Goal: Transaction & Acquisition: Purchase product/service

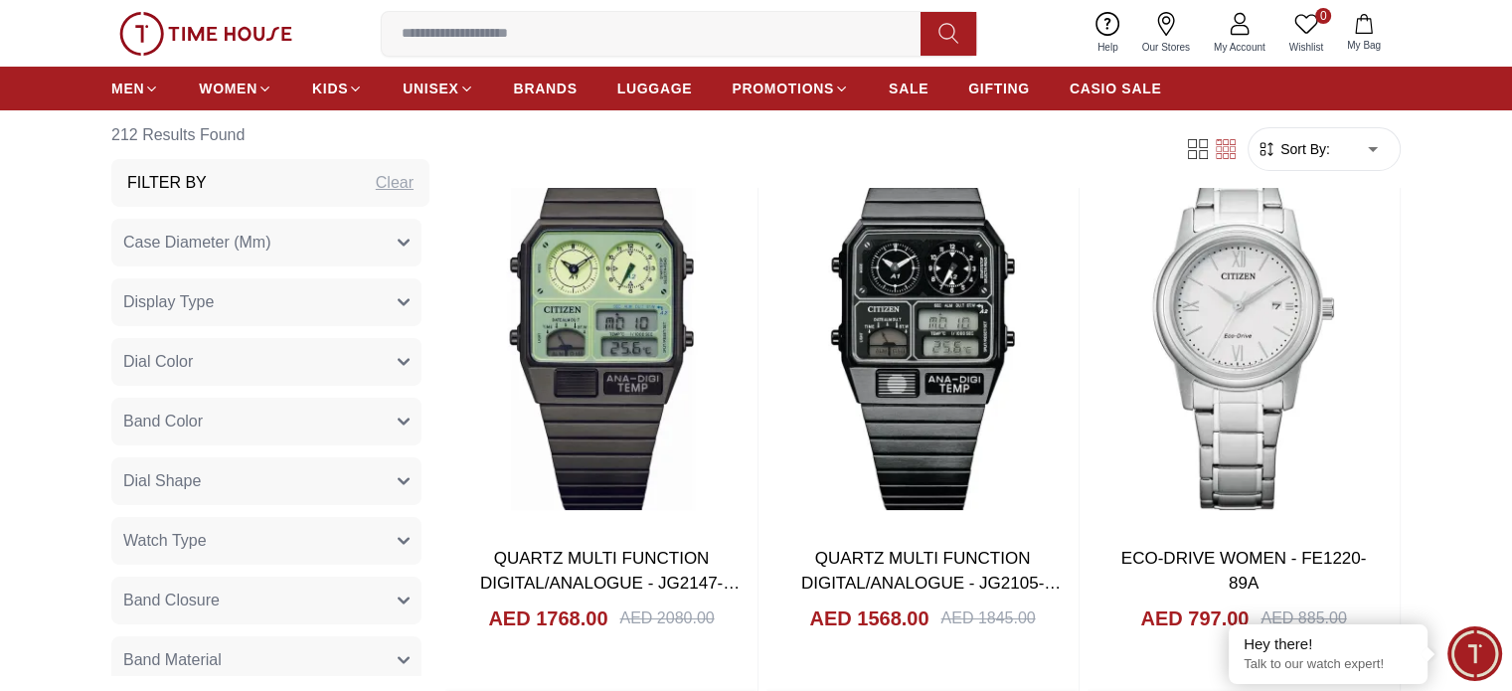
scroll to position [22935, 0]
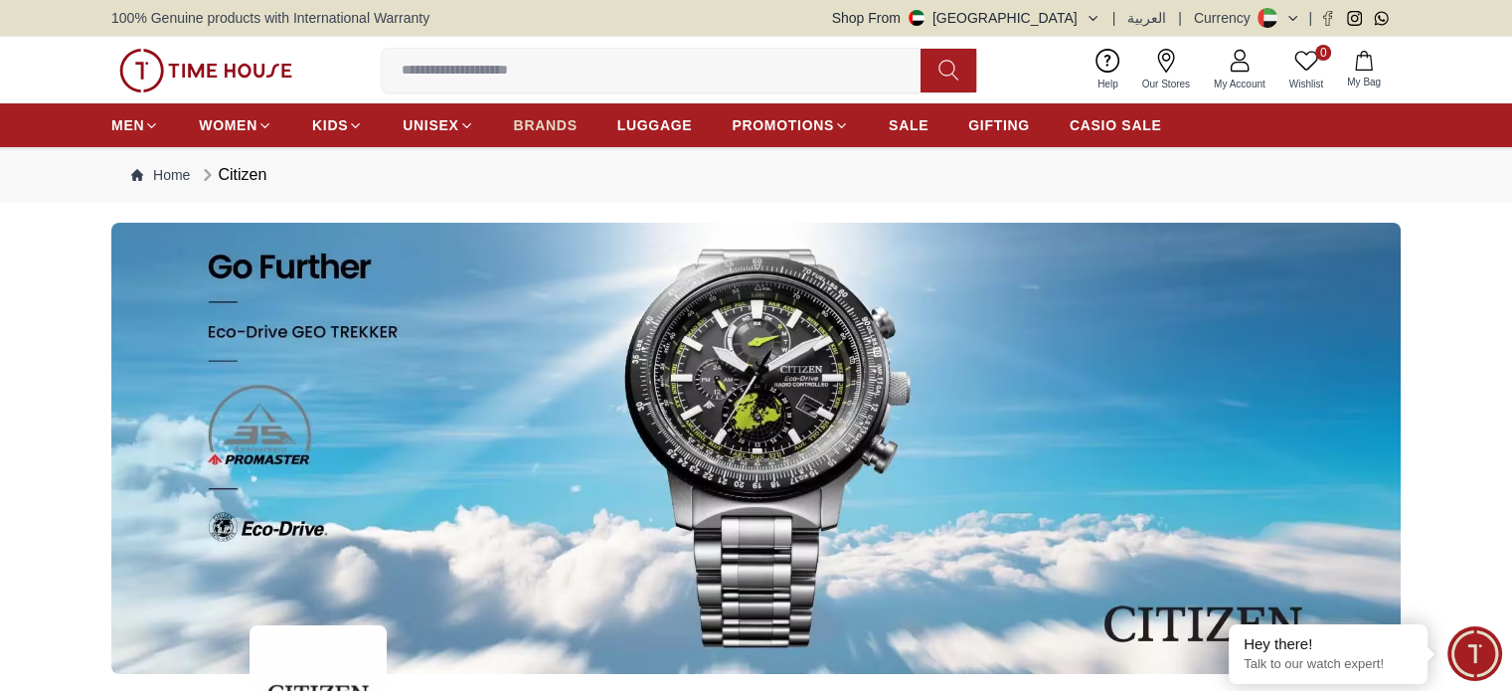
click at [531, 125] on span "BRANDS" at bounding box center [546, 125] width 64 height 20
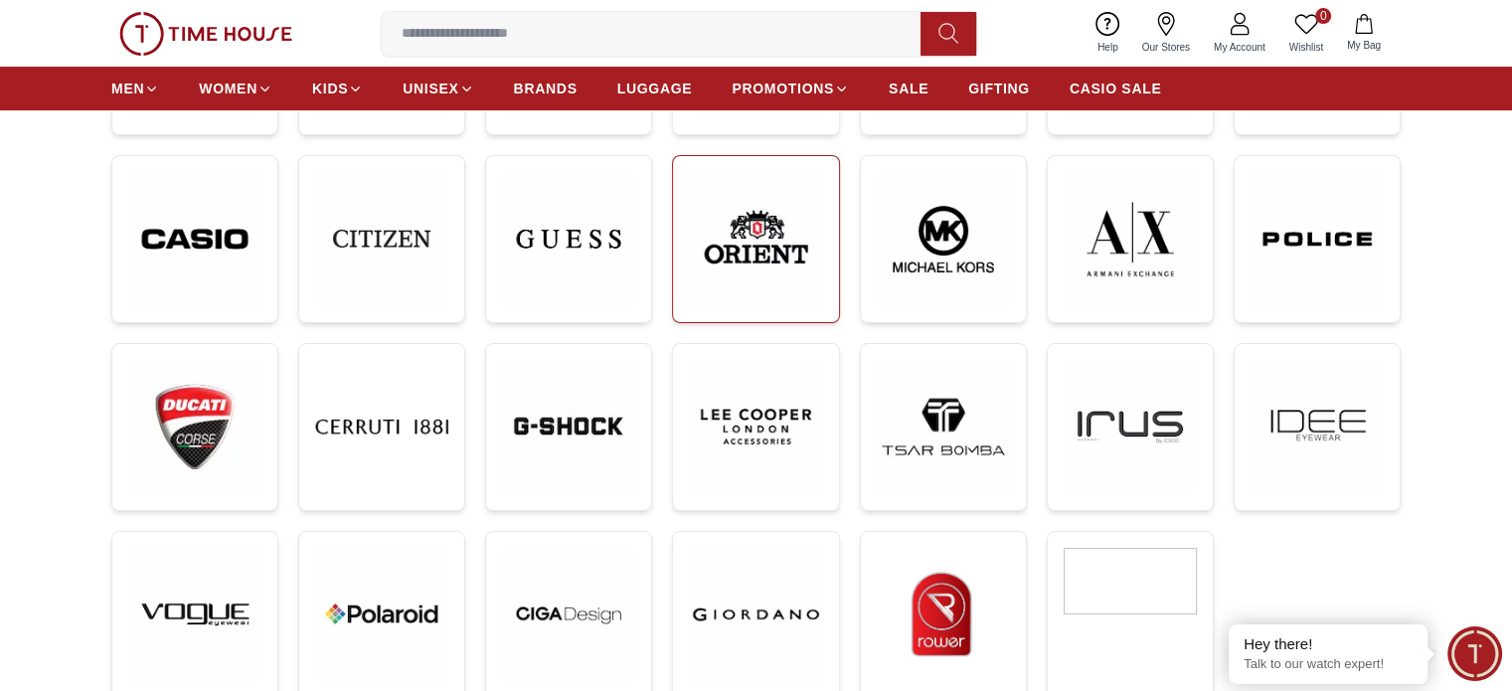
scroll to position [497, 0]
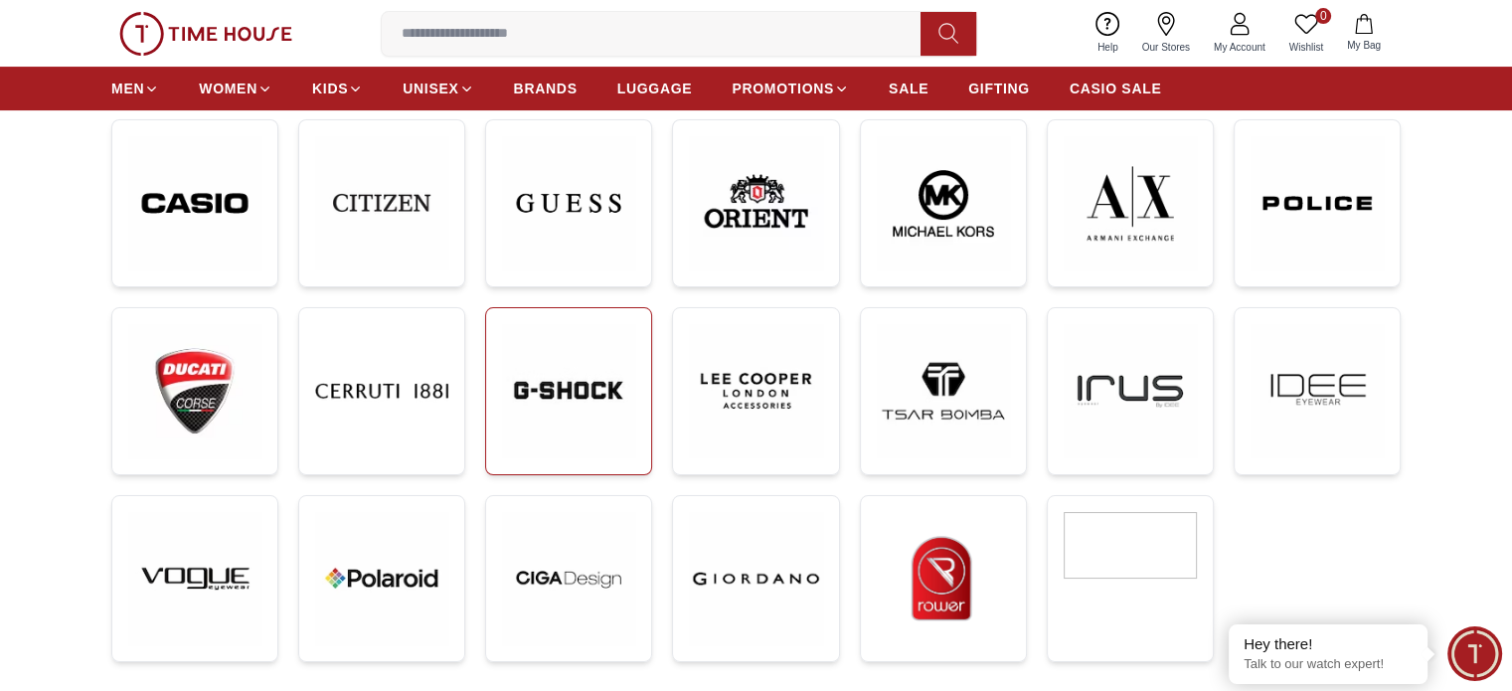
click at [531, 398] on img at bounding box center [568, 390] width 133 height 133
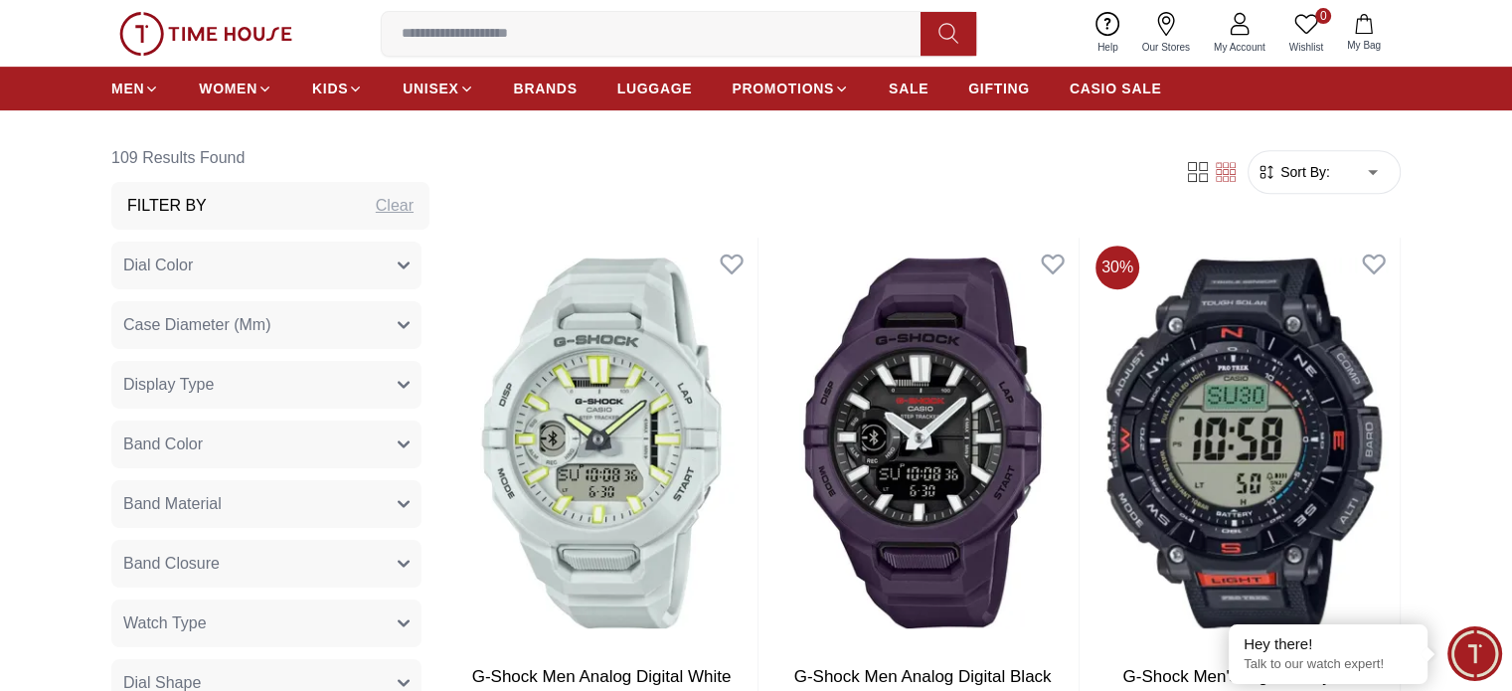
scroll to position [796, 0]
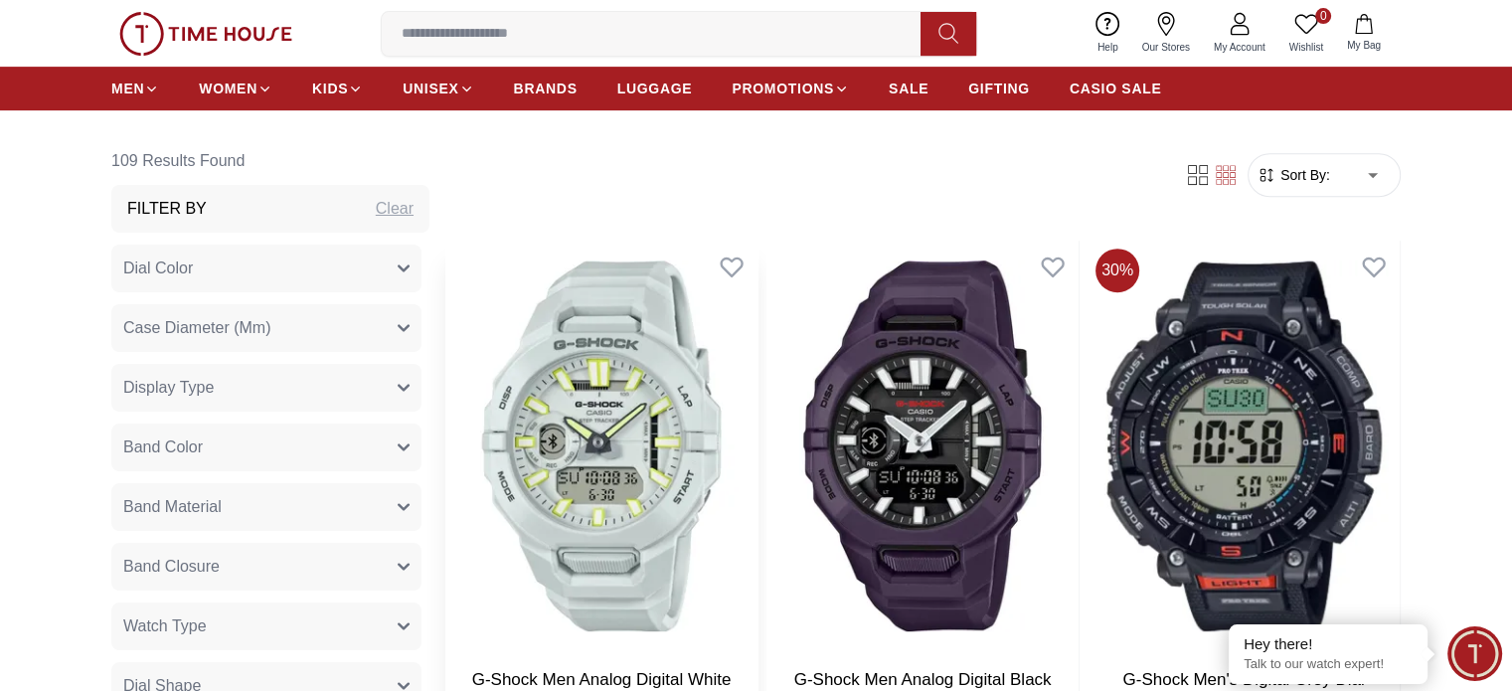
click at [600, 429] on img at bounding box center [601, 446] width 312 height 411
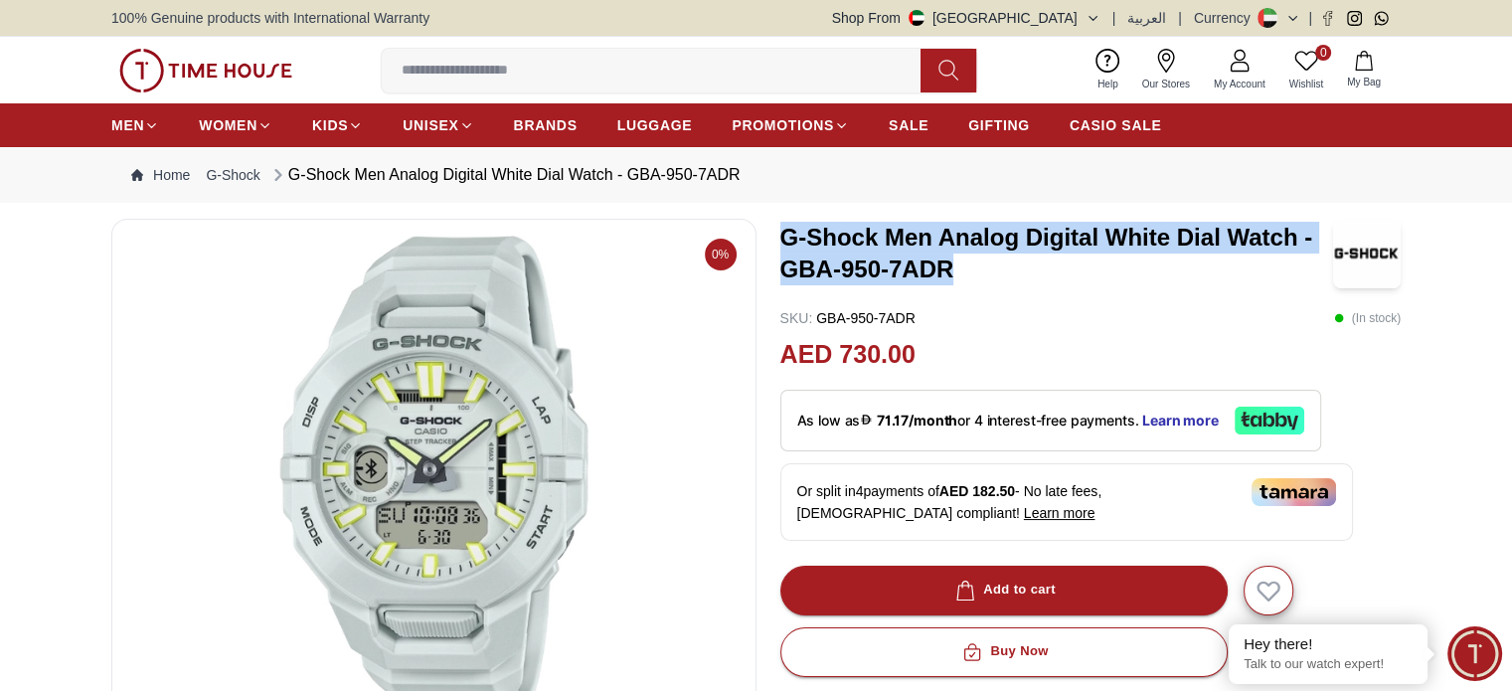
drag, startPoint x: 781, startPoint y: 227, endPoint x: 971, endPoint y: 269, distance: 194.7
click at [971, 269] on h3 "G-Shock Men Analog Digital White Dial Watch - GBA-950-7ADR" at bounding box center [1057, 254] width 553 height 64
copy h3 "G-Shock Men Analog Digital White Dial Watch - GBA-950-7ADR"
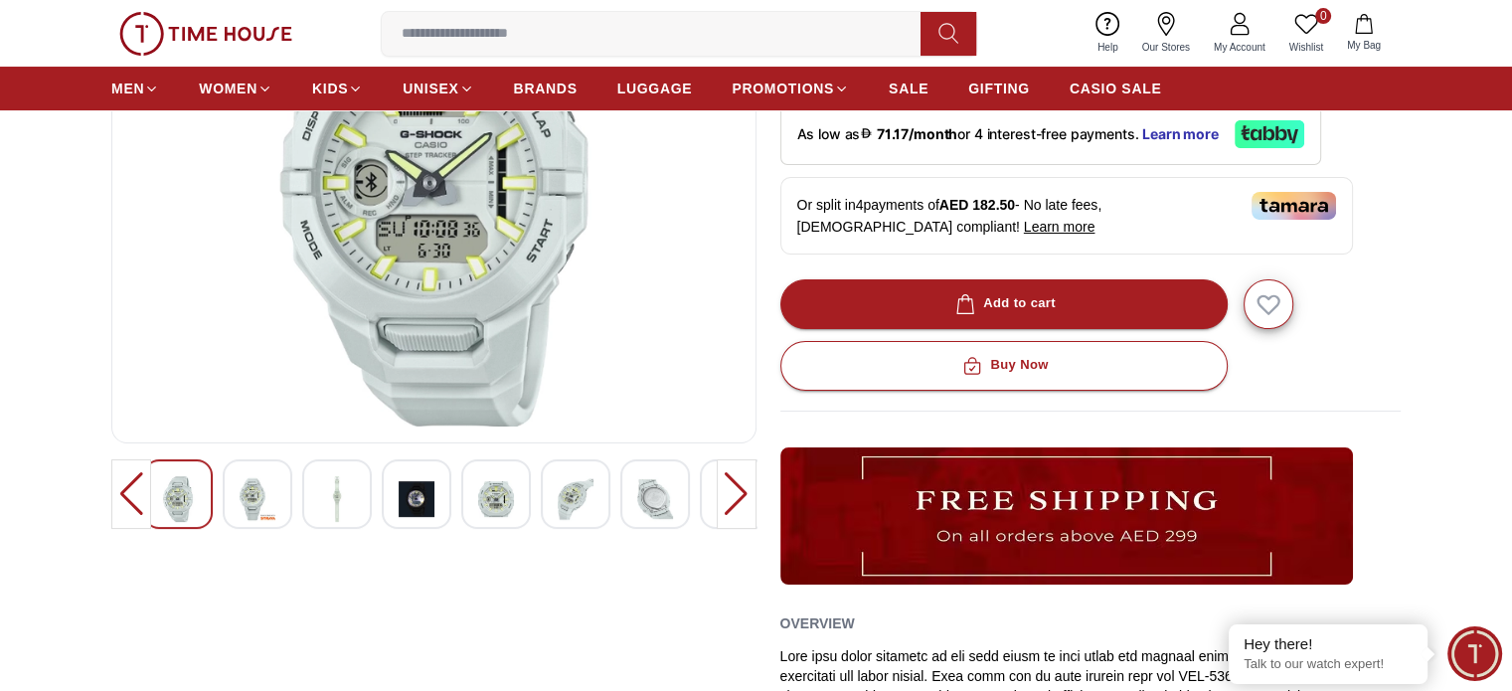
scroll to position [298, 0]
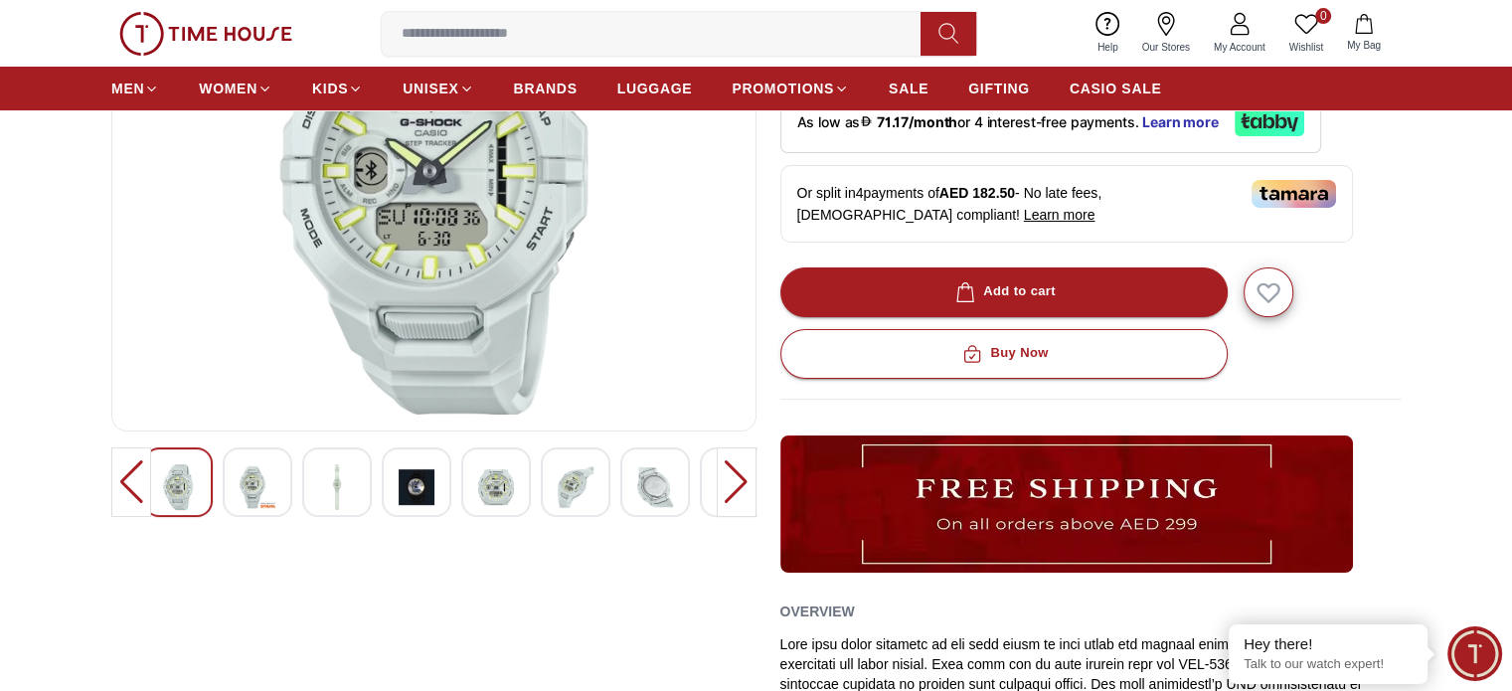
click at [254, 487] on img at bounding box center [258, 487] width 36 height 46
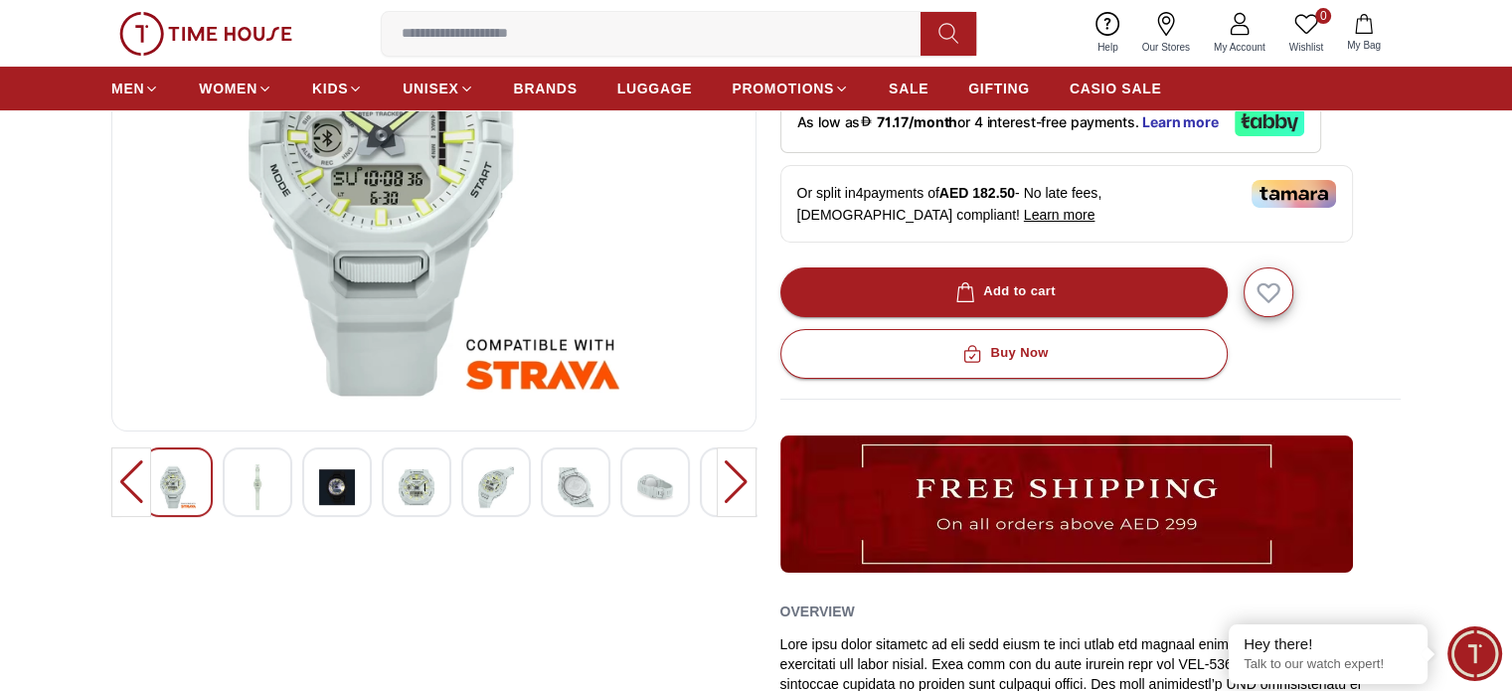
click at [263, 487] on img at bounding box center [258, 487] width 36 height 46
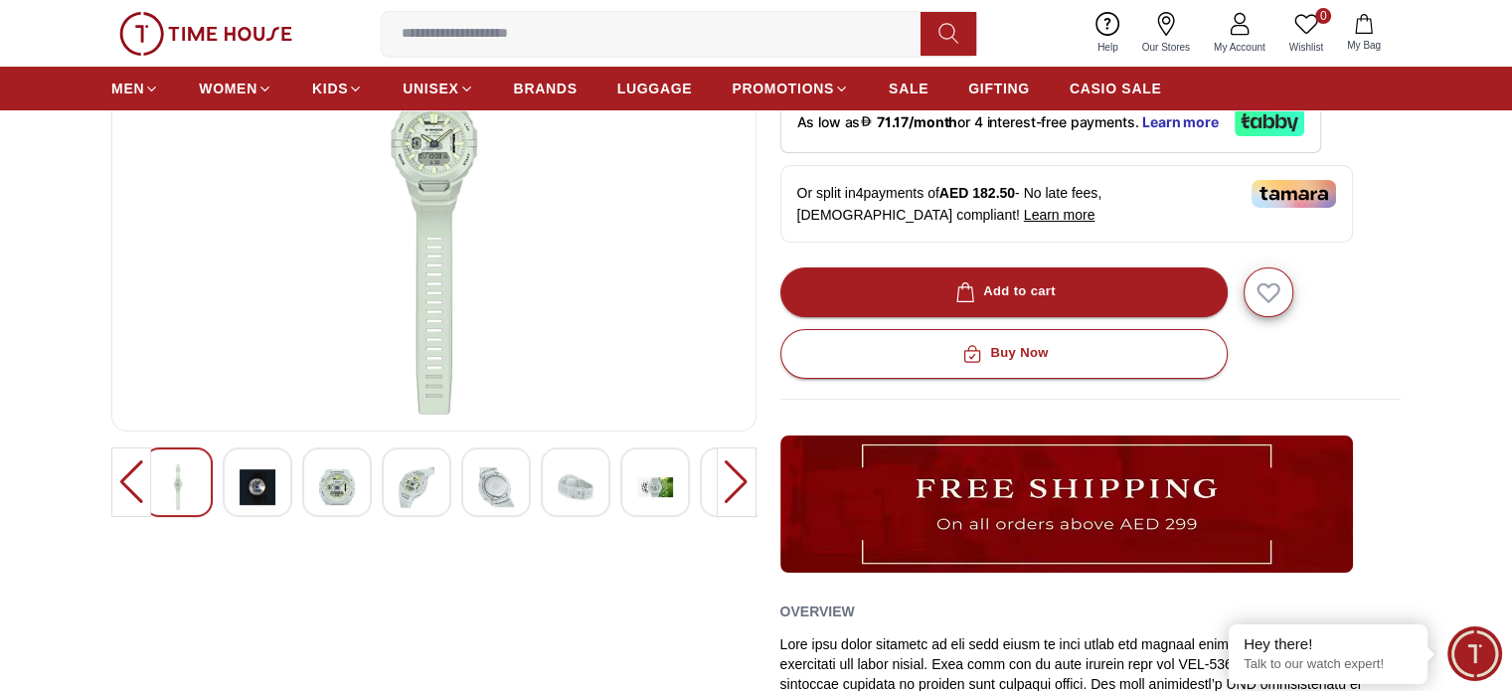
click at [350, 488] on img at bounding box center [337, 487] width 36 height 46
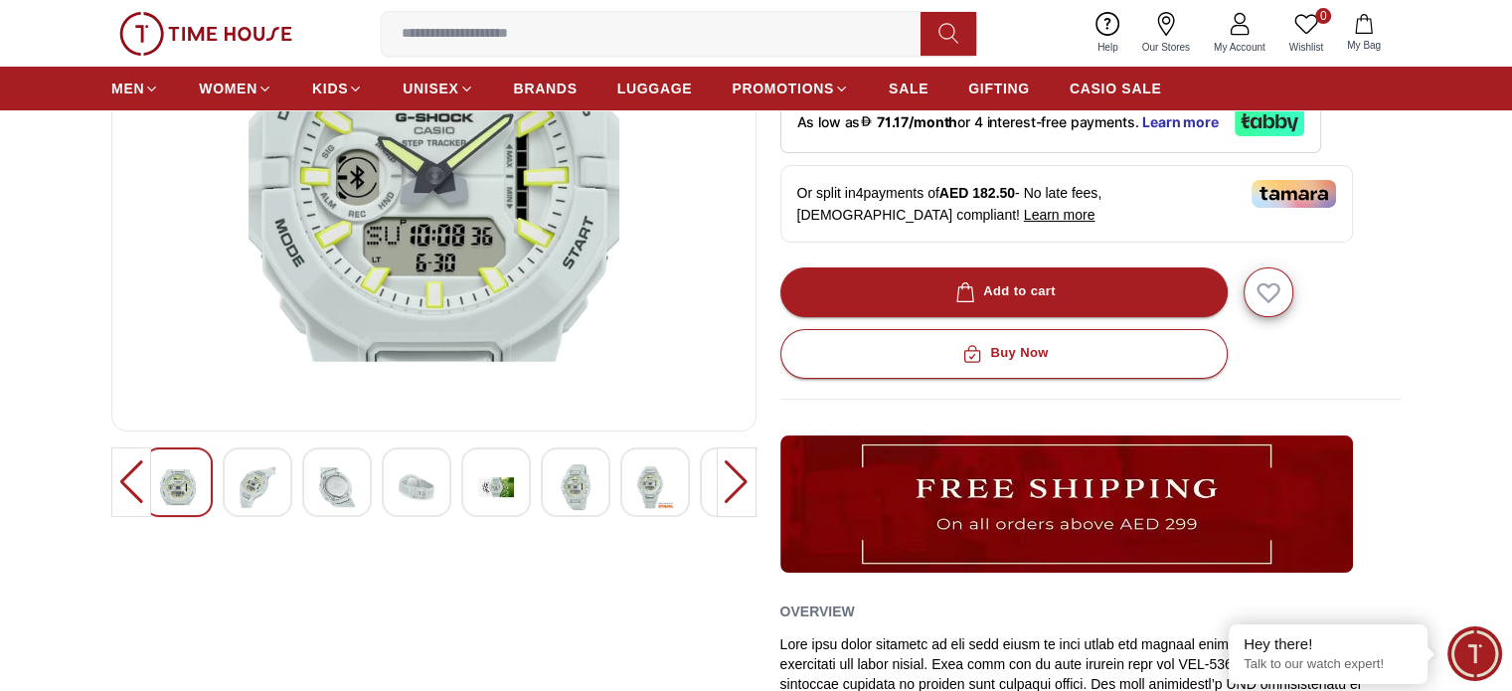
click at [482, 485] on img at bounding box center [496, 487] width 36 height 46
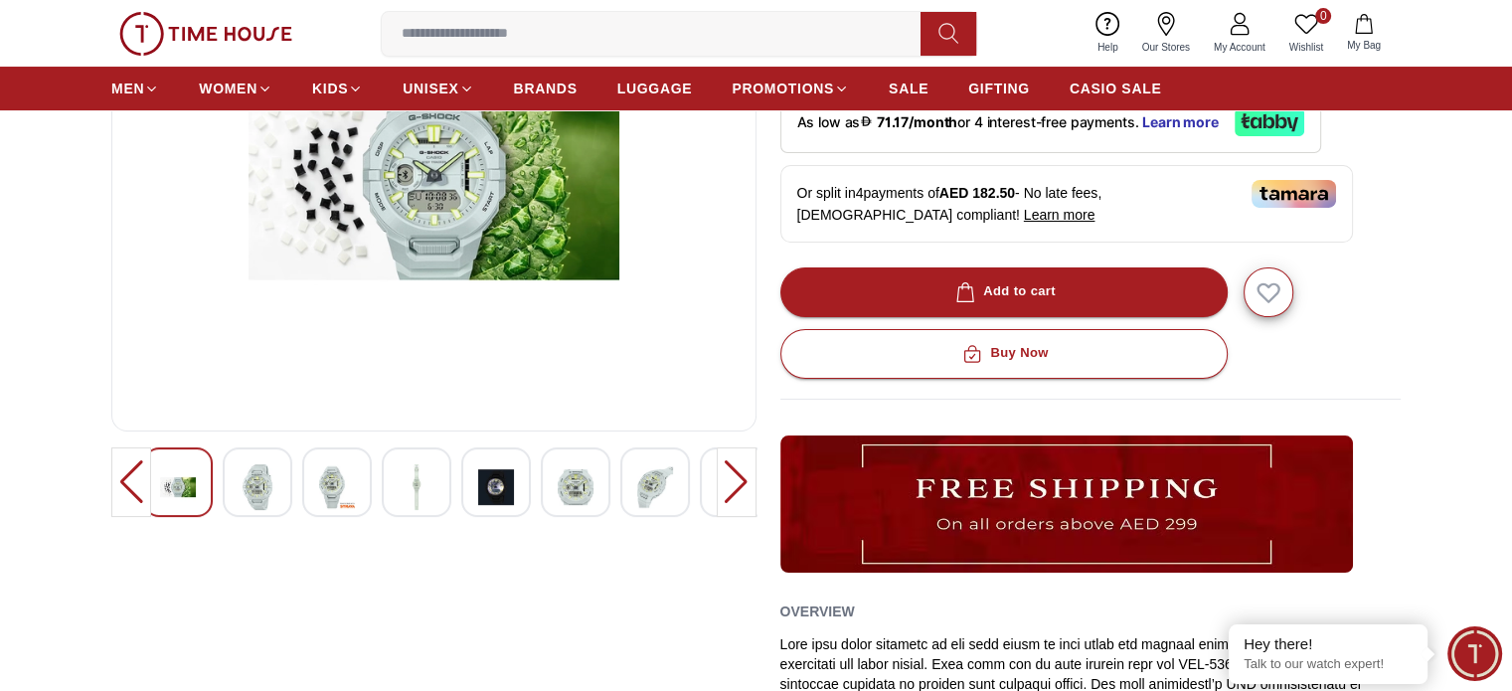
click at [186, 490] on img at bounding box center [178, 487] width 36 height 46
click at [265, 497] on img at bounding box center [258, 487] width 36 height 46
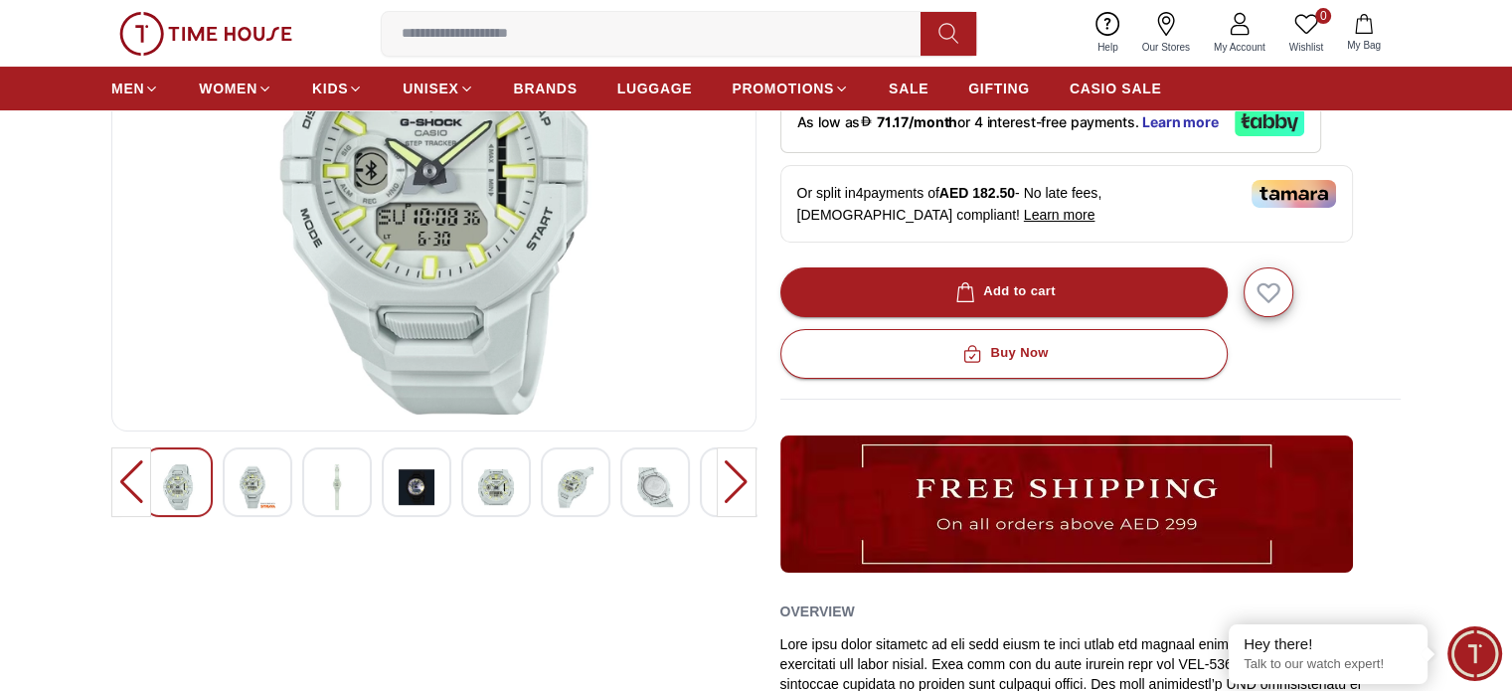
click at [271, 497] on img at bounding box center [258, 487] width 36 height 46
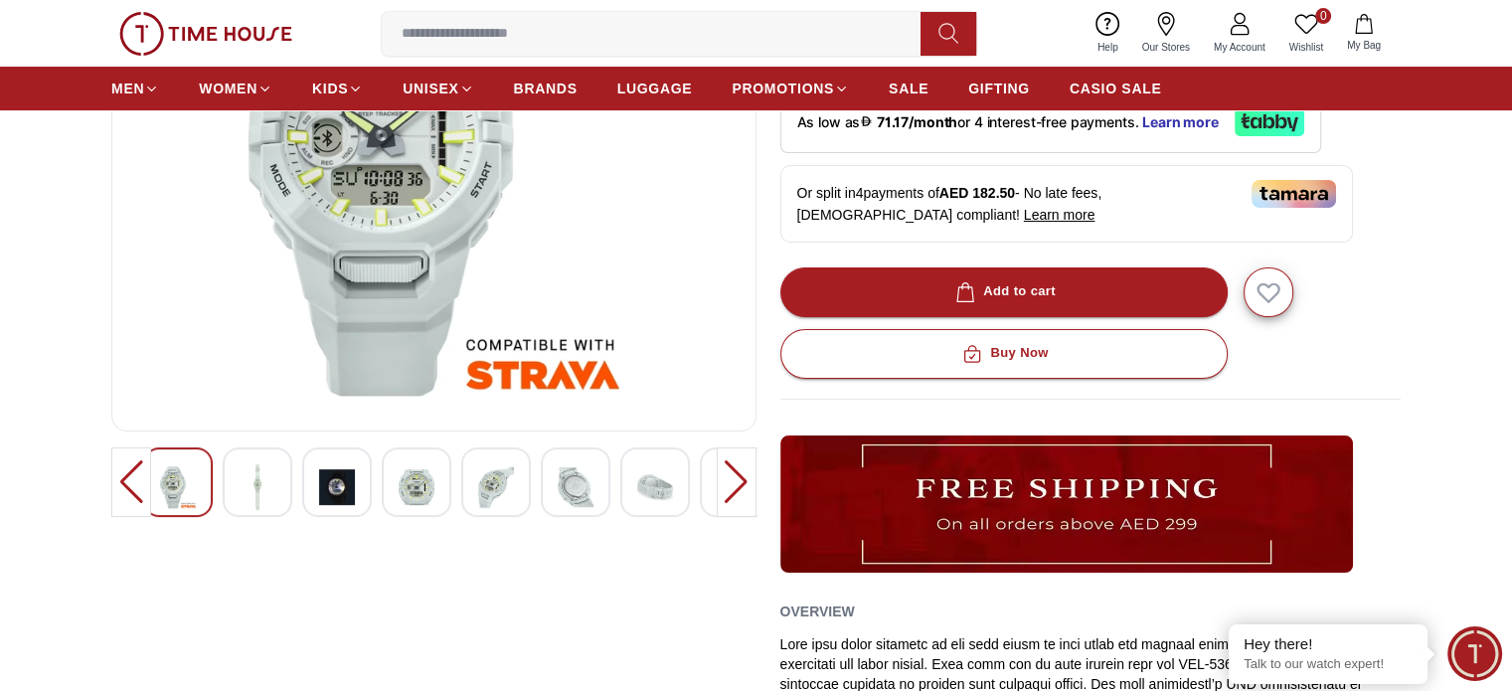
click at [274, 489] on img at bounding box center [258, 487] width 36 height 46
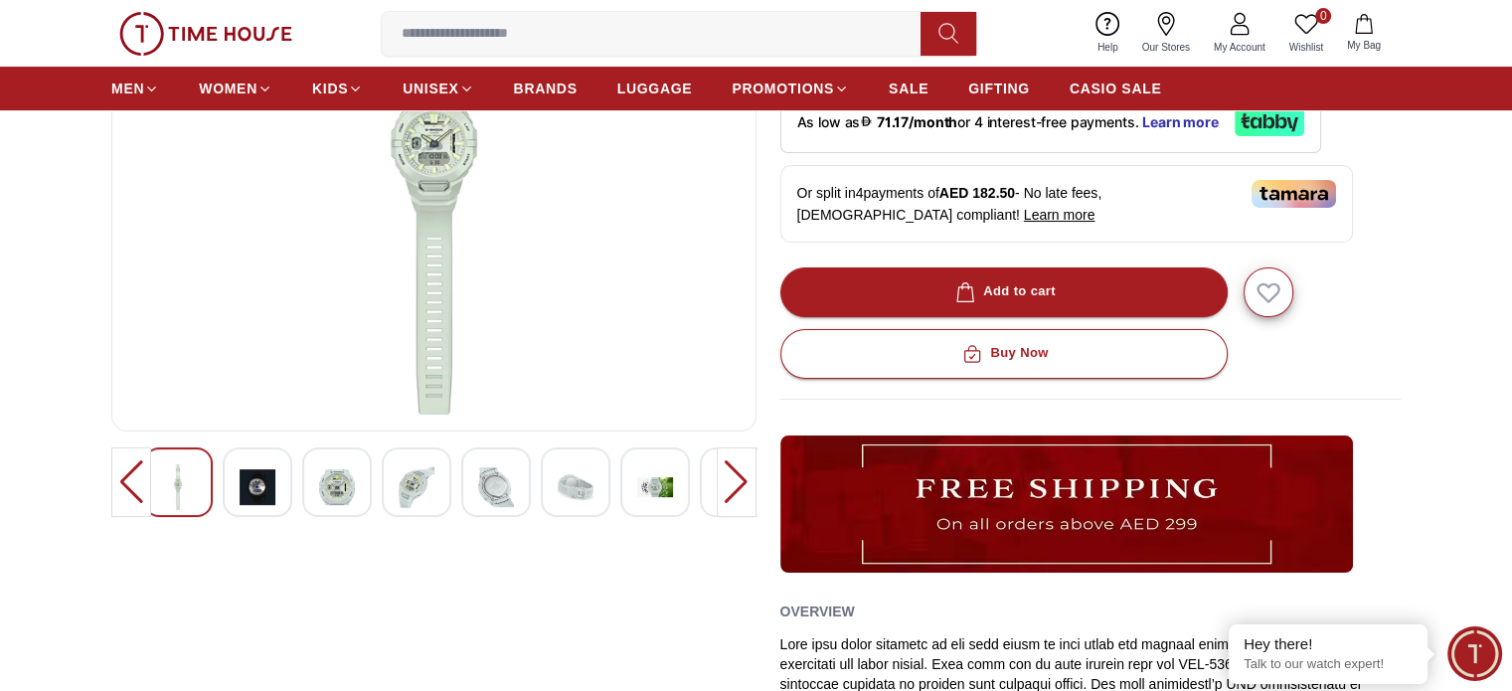
click at [286, 490] on div at bounding box center [258, 482] width 70 height 70
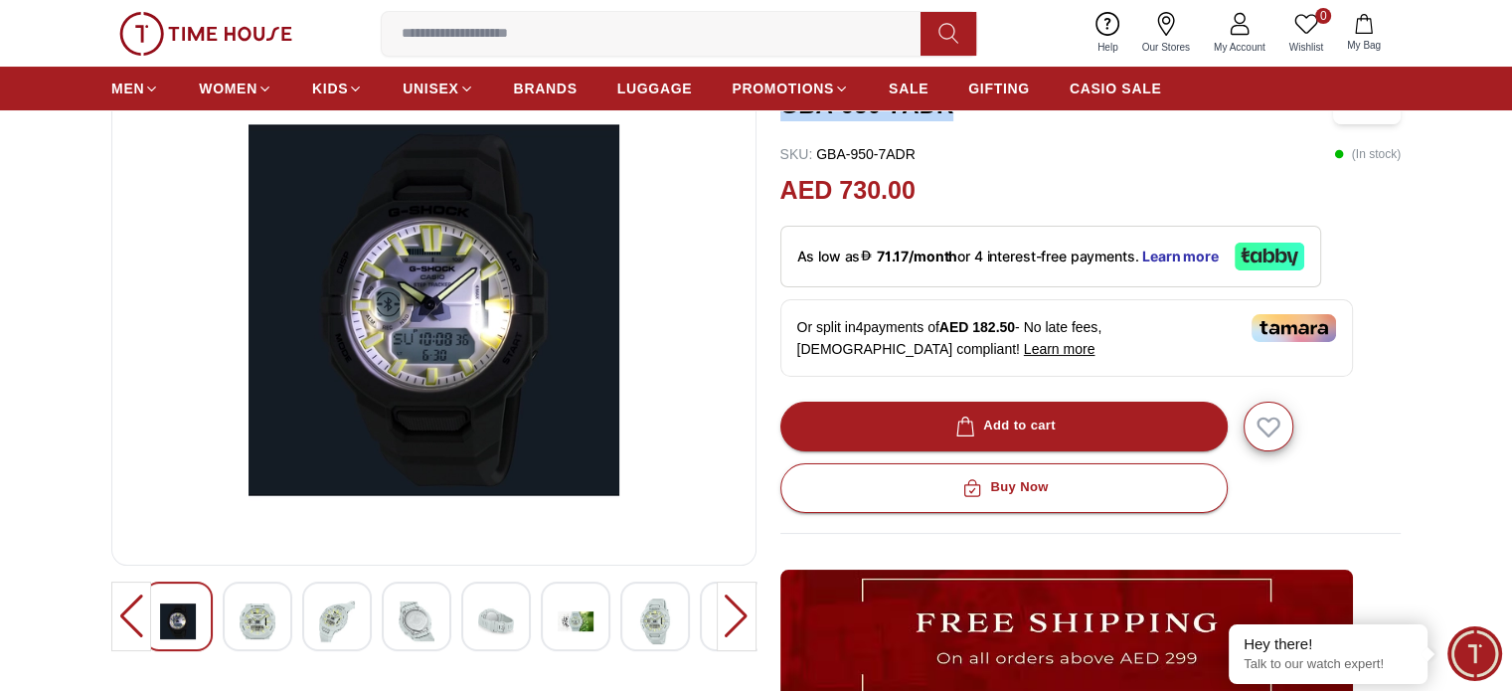
scroll to position [199, 0]
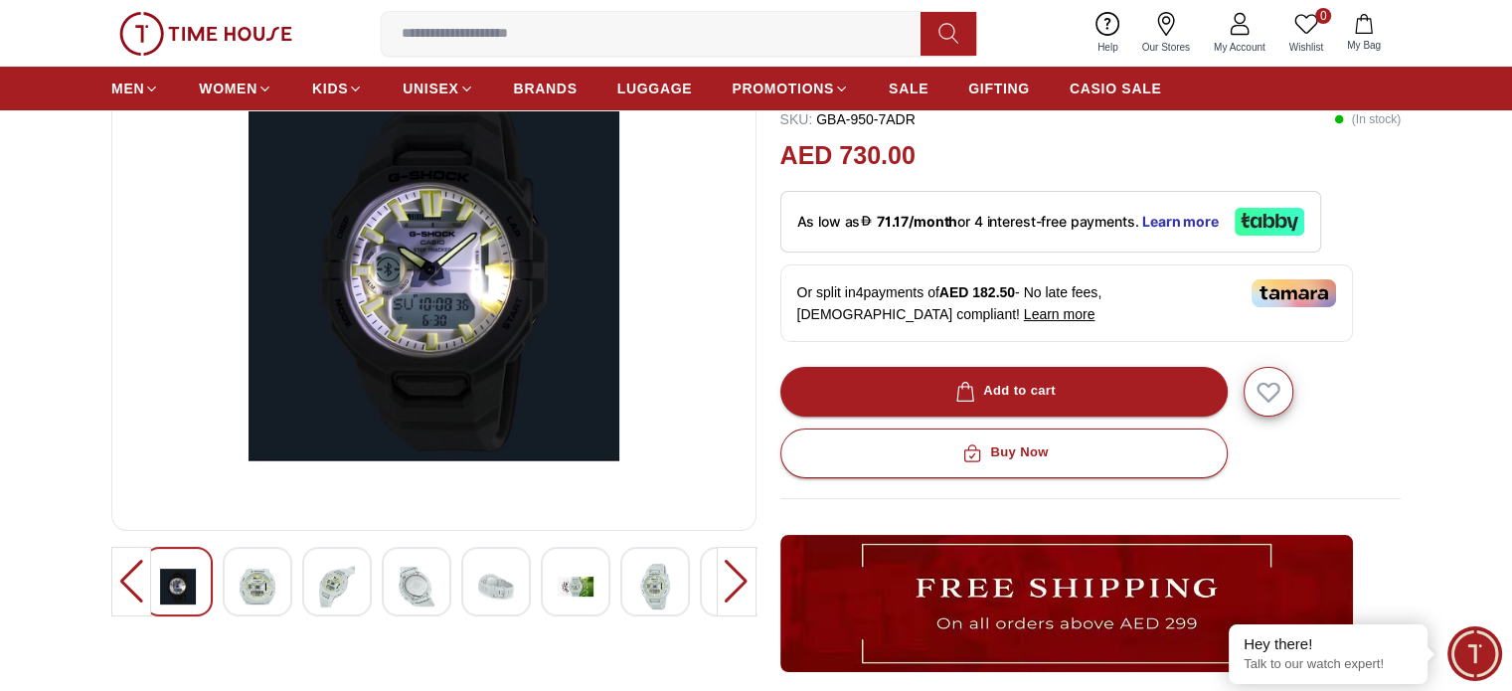
click at [266, 597] on img at bounding box center [258, 587] width 36 height 46
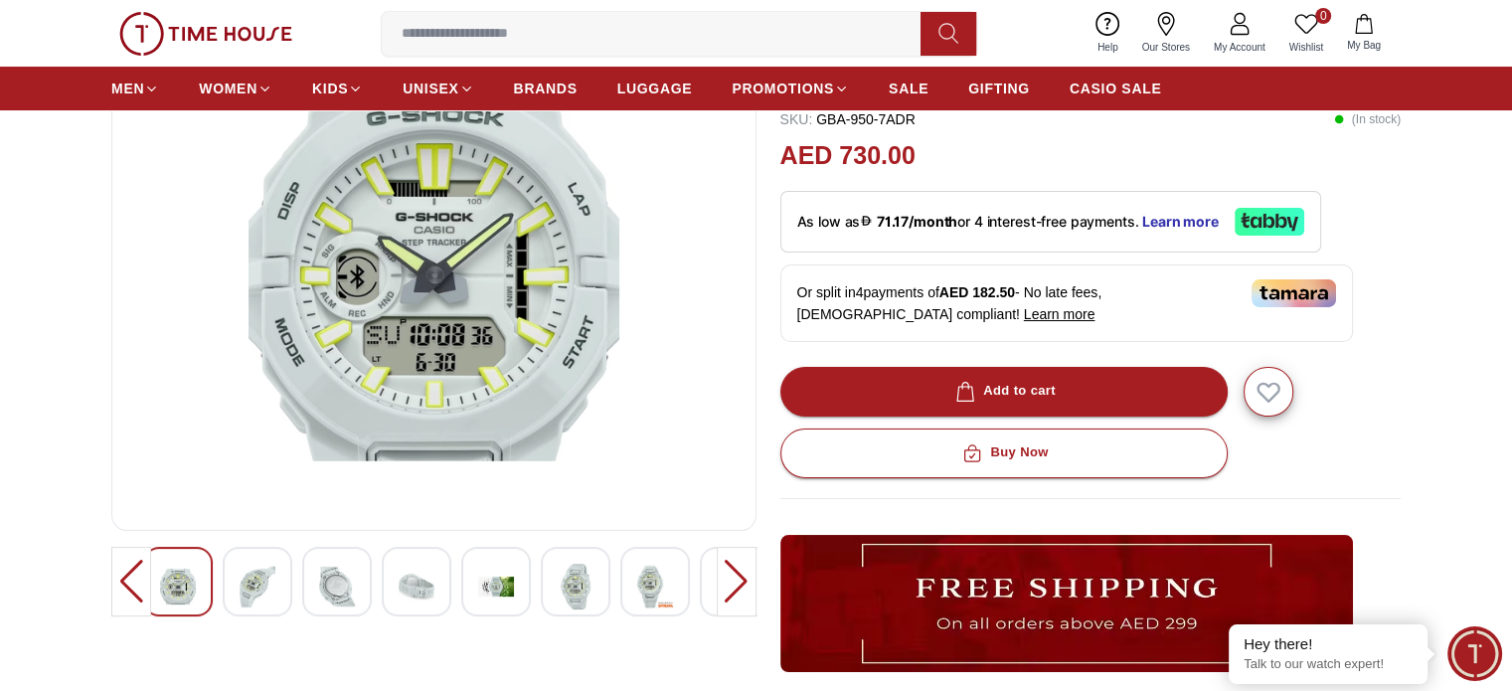
click at [281, 585] on div at bounding box center [258, 582] width 70 height 70
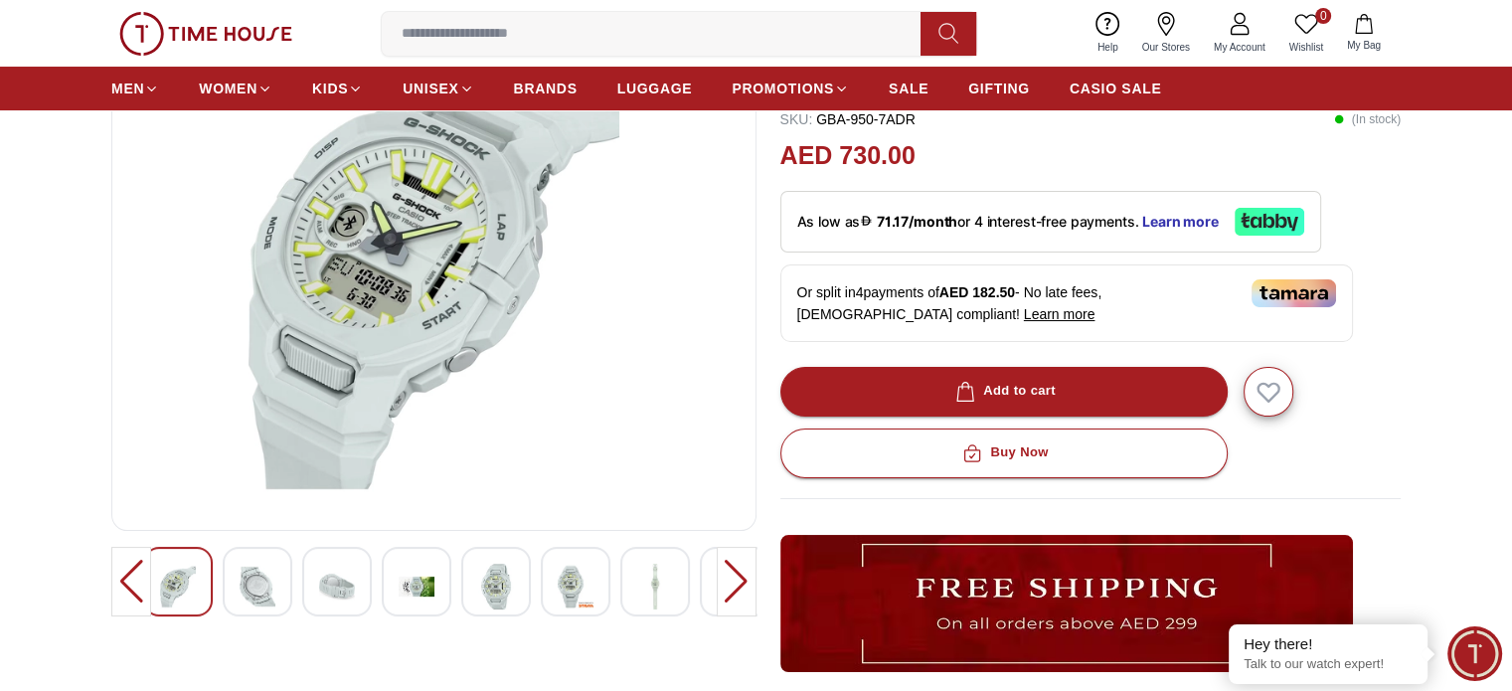
click at [316, 586] on div at bounding box center [337, 582] width 70 height 70
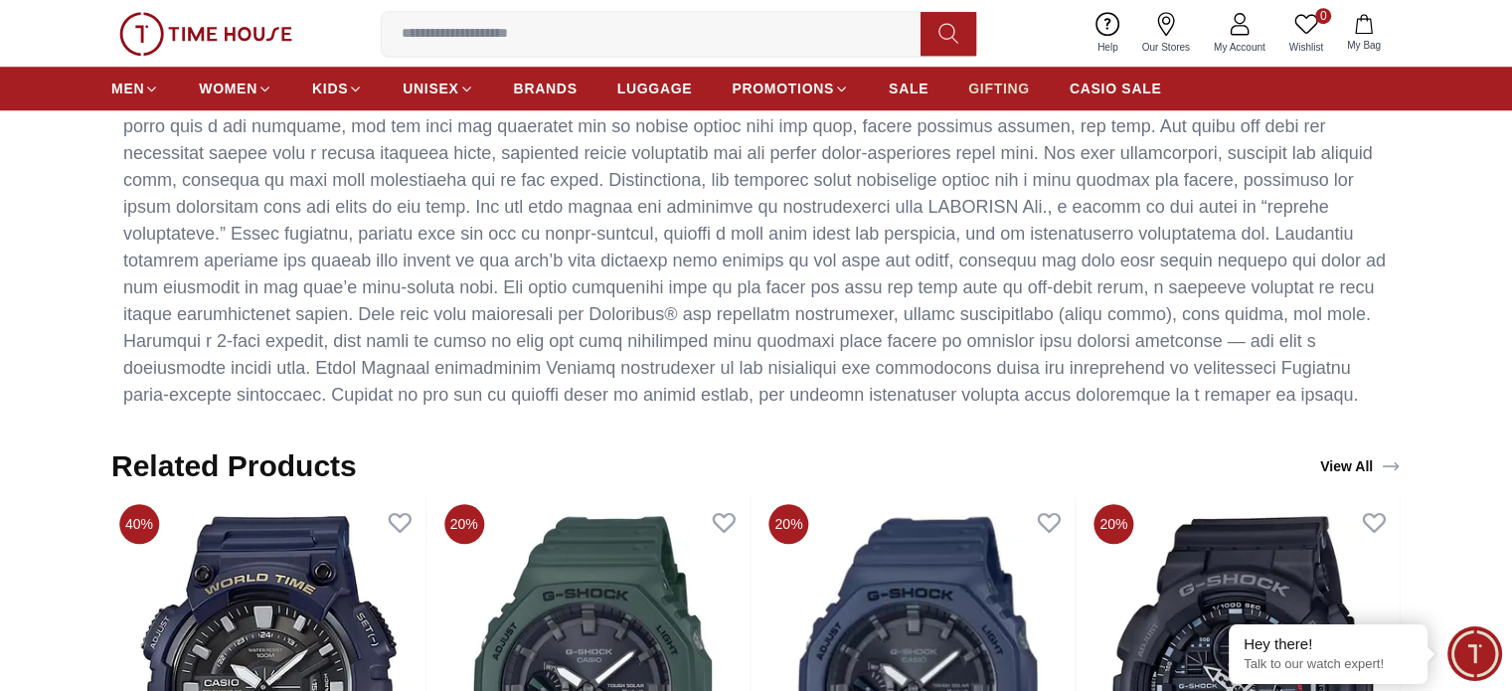
scroll to position [1594, 0]
